Goal: Subscribe to service/newsletter

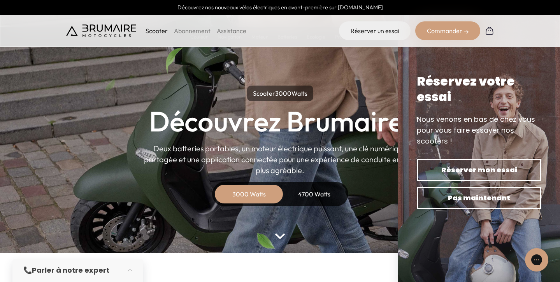
click at [197, 30] on link "Abonnement" at bounding box center [192, 31] width 37 height 8
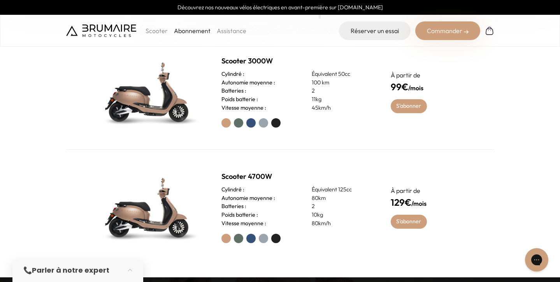
scroll to position [331, 0]
drag, startPoint x: 387, startPoint y: 192, endPoint x: 429, endPoint y: 206, distance: 43.8
click at [429, 206] on div "Scooter 4700W Cylindré : Équivalent 125cc Autonomie moyenne : 80km Batteries : …" at bounding box center [280, 207] width 428 height 115
click at [429, 206] on h4 "129€ /mois" at bounding box center [429, 202] width 76 height 14
click at [414, 226] on link "S'abonner" at bounding box center [409, 222] width 36 height 14
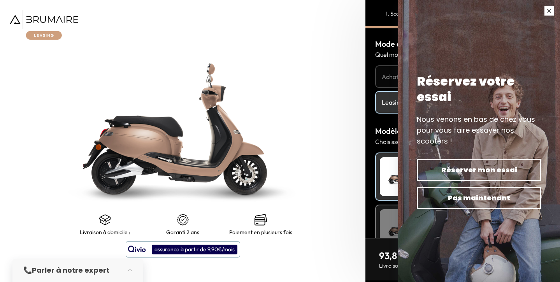
click at [553, 8] on button "button" at bounding box center [550, 11] width 22 height 22
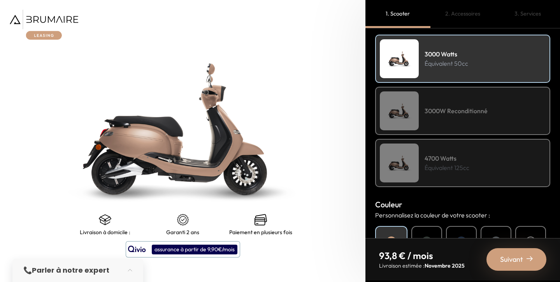
scroll to position [120, 0]
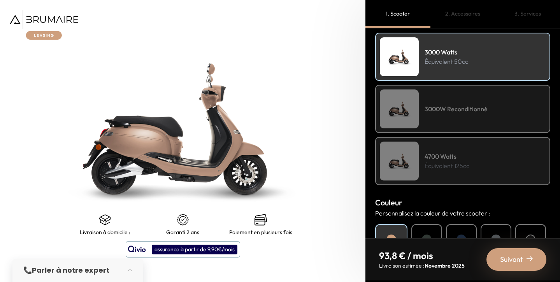
click at [451, 161] on p "Équivalent 125cc" at bounding box center [447, 165] width 45 height 9
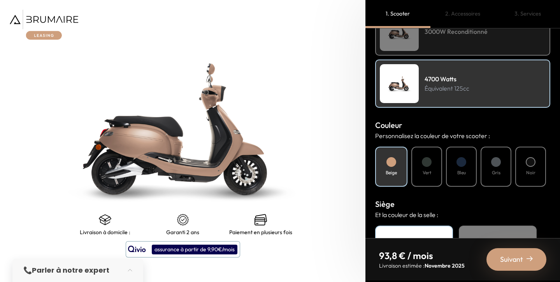
scroll to position [199, 0]
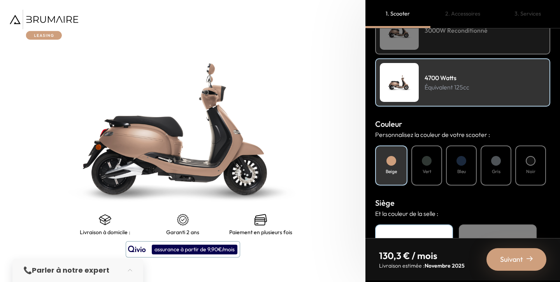
click at [433, 170] on div "Vert" at bounding box center [427, 166] width 31 height 40
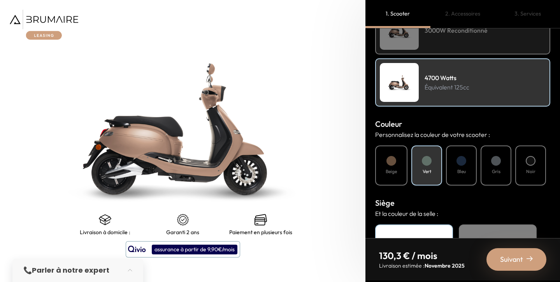
click at [482, 171] on div "Gris" at bounding box center [496, 166] width 31 height 40
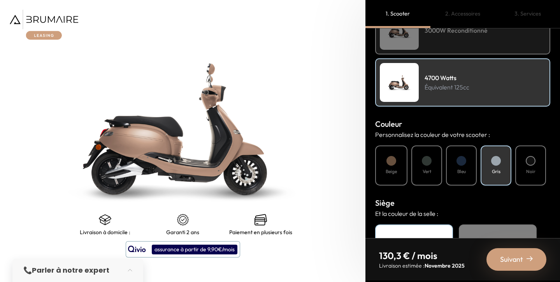
click at [469, 171] on div "Bleu" at bounding box center [461, 166] width 31 height 40
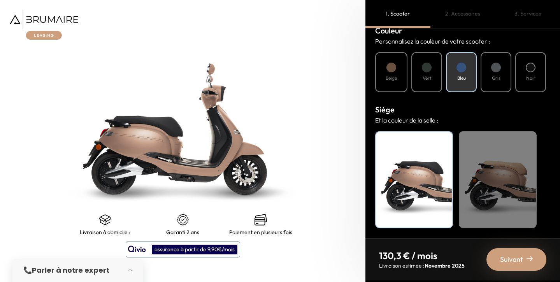
scroll to position [292, 0]
click at [503, 169] on div "Beige" at bounding box center [498, 179] width 78 height 97
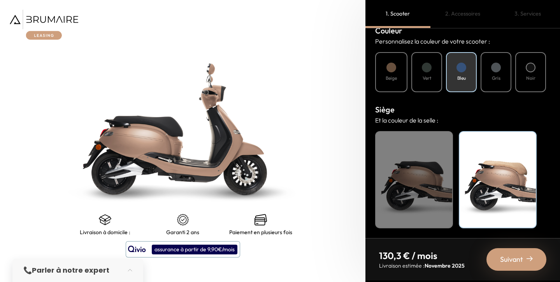
click at [515, 164] on div "Beige" at bounding box center [498, 179] width 78 height 97
click at [504, 255] on span "Suivant" at bounding box center [511, 259] width 23 height 11
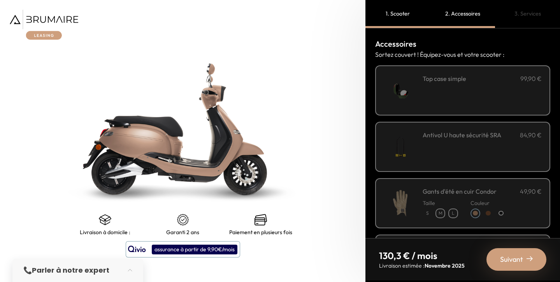
click at [417, 97] on img at bounding box center [400, 90] width 33 height 33
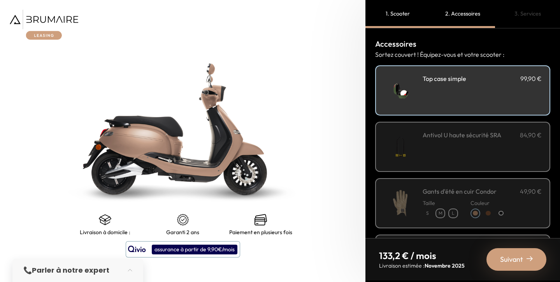
click at [414, 135] on img at bounding box center [400, 146] width 33 height 33
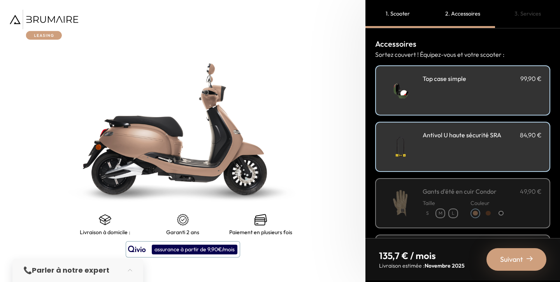
click at [417, 142] on img at bounding box center [400, 146] width 33 height 33
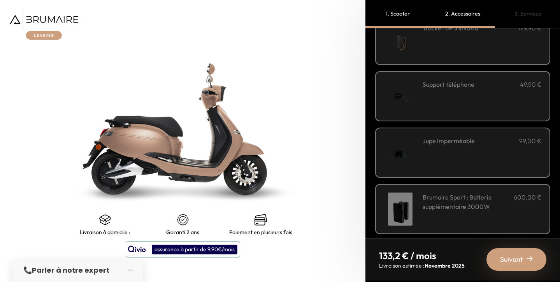
scroll to position [60, 0]
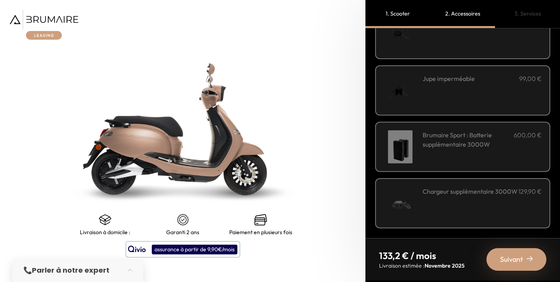
click at [506, 259] on span "Suivant" at bounding box center [511, 259] width 23 height 11
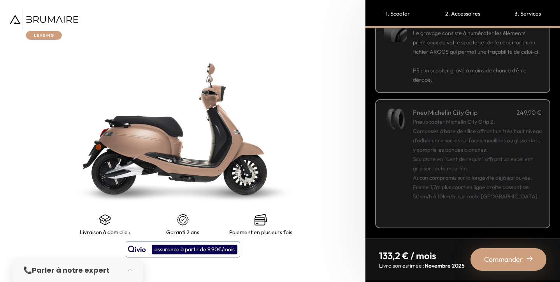
scroll to position [64, 0]
click at [496, 252] on div "Commander" at bounding box center [509, 259] width 76 height 23
